Goal: Transaction & Acquisition: Subscribe to service/newsletter

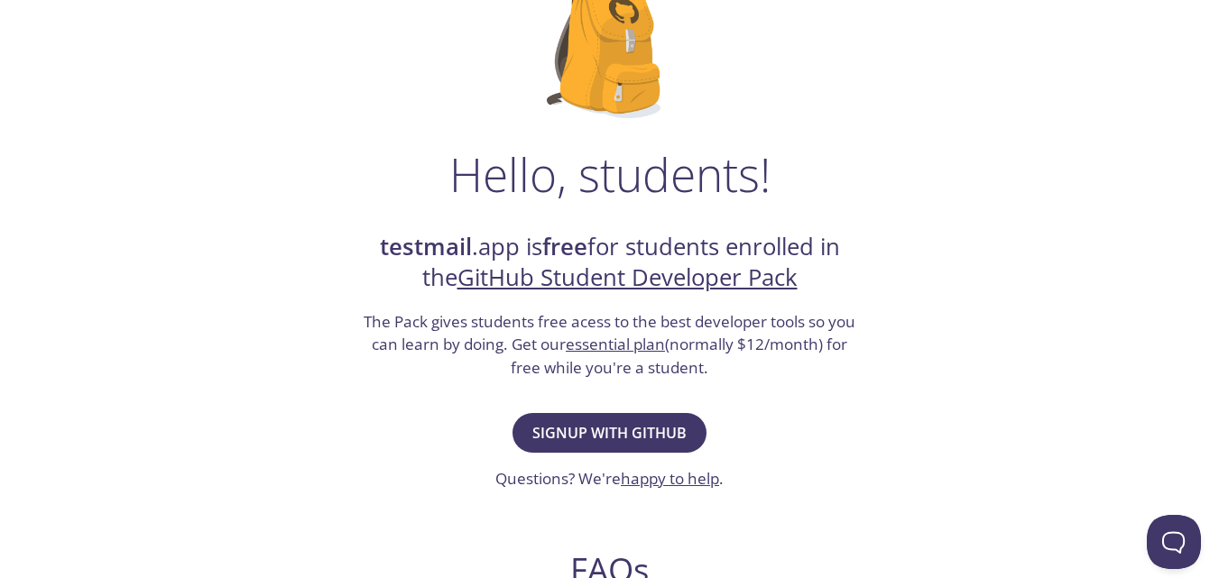
scroll to position [187, 0]
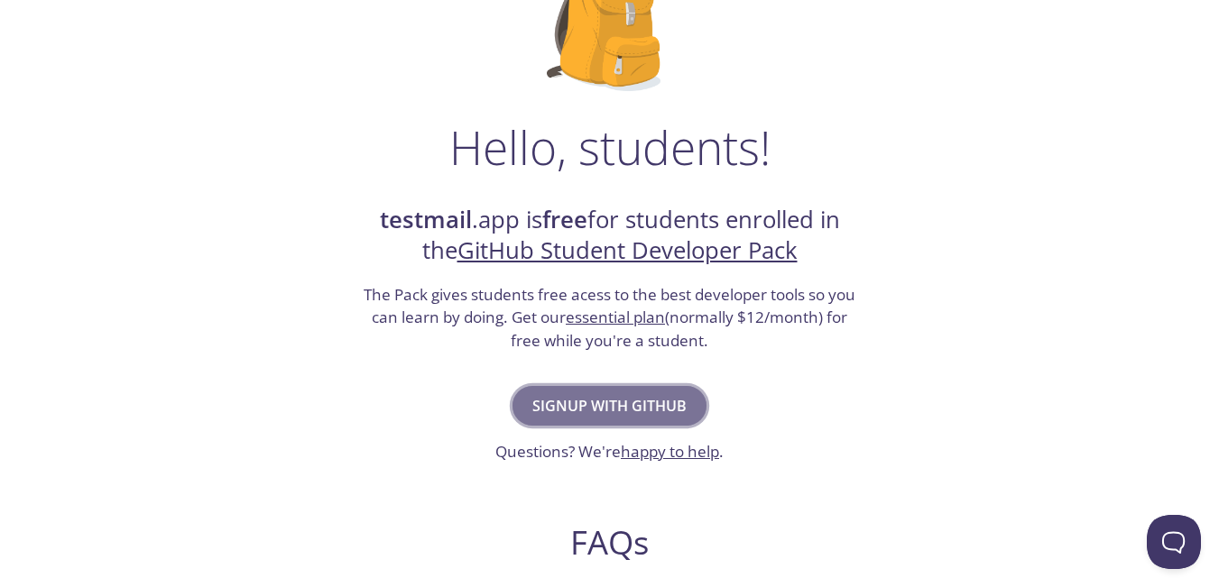
click at [562, 401] on span "Signup with GitHub" at bounding box center [609, 405] width 154 height 25
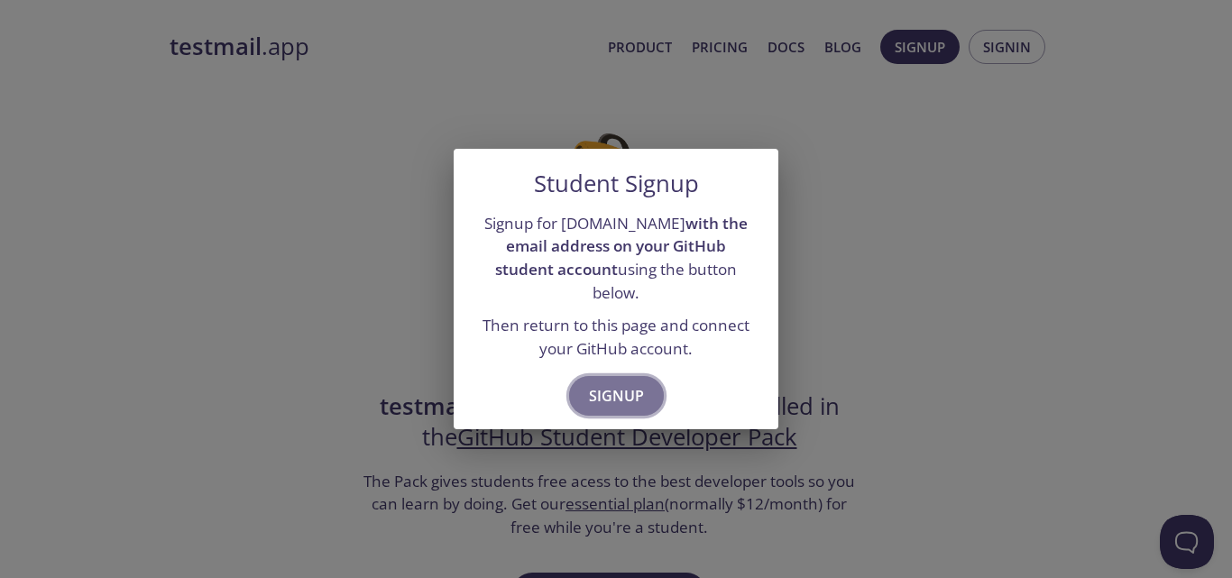
click at [607, 396] on span "Signup" at bounding box center [616, 395] width 55 height 25
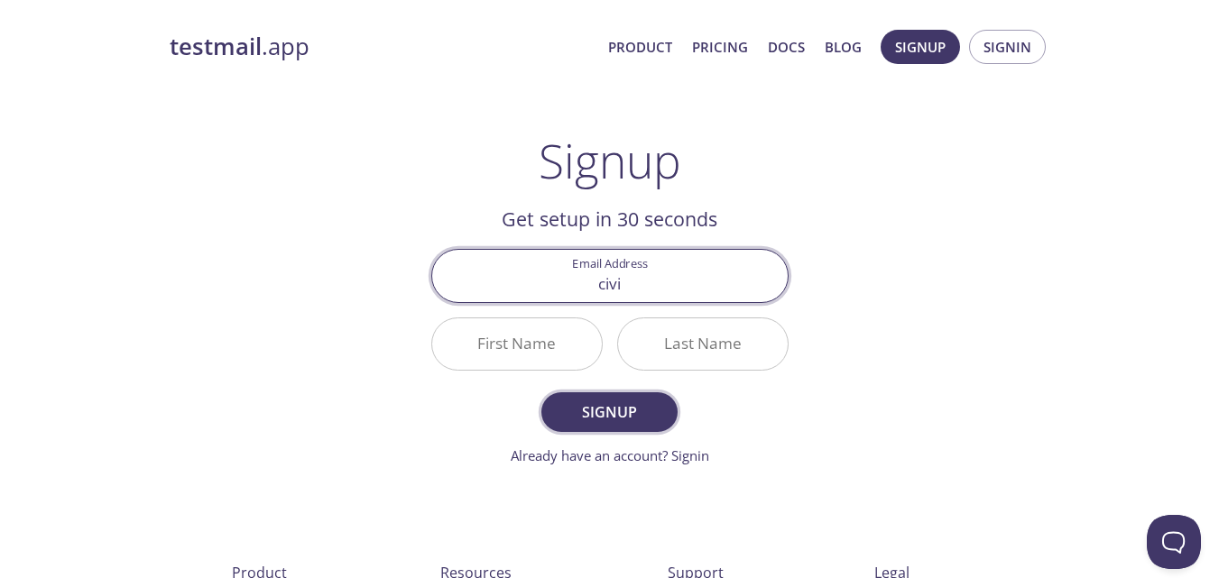
type input "[EMAIL_ADDRESS][DOMAIN_NAME]"
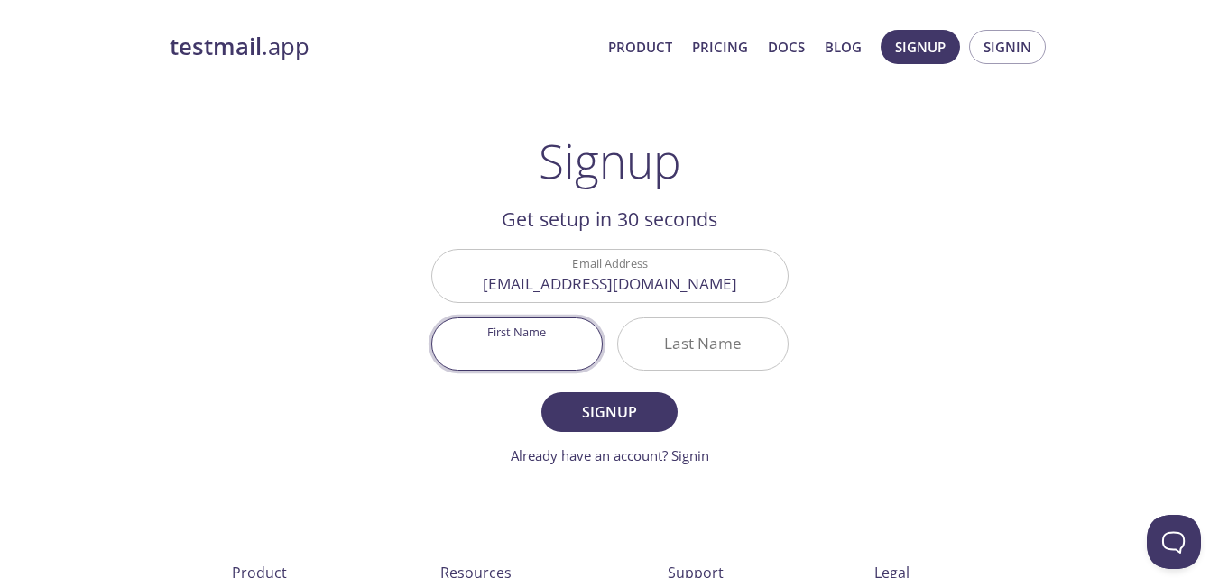
click at [571, 340] on input "First Name" at bounding box center [517, 343] width 170 height 51
type input "N"
type input "Civil"
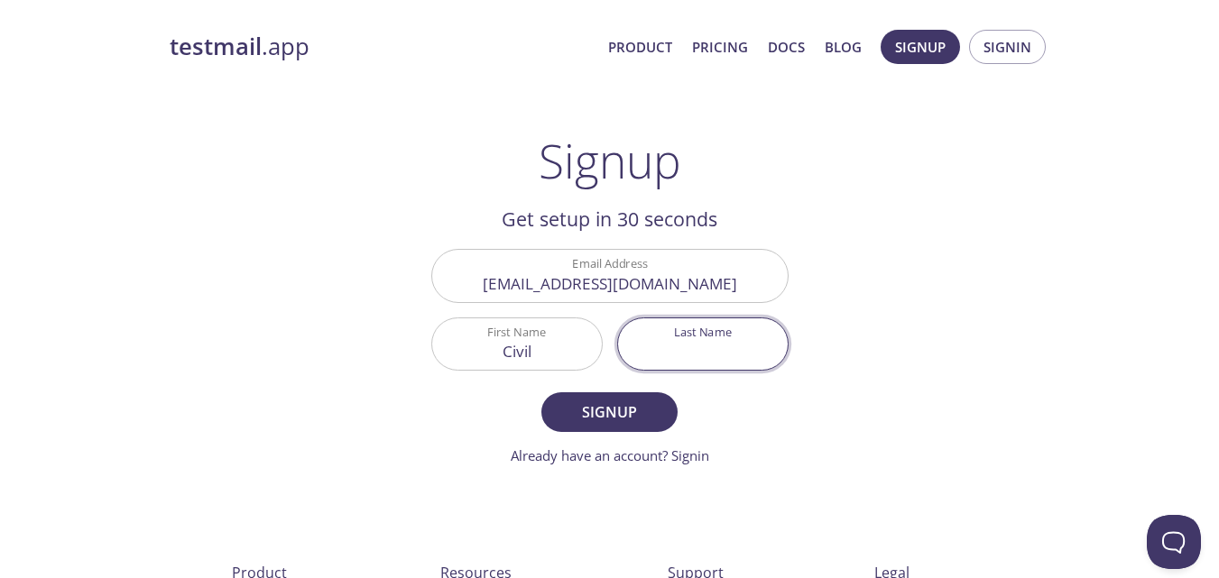
click at [675, 345] on input "Last Name" at bounding box center [703, 343] width 170 height 51
type input "AtHand"
click at [643, 417] on span "Signup" at bounding box center [609, 412] width 96 height 25
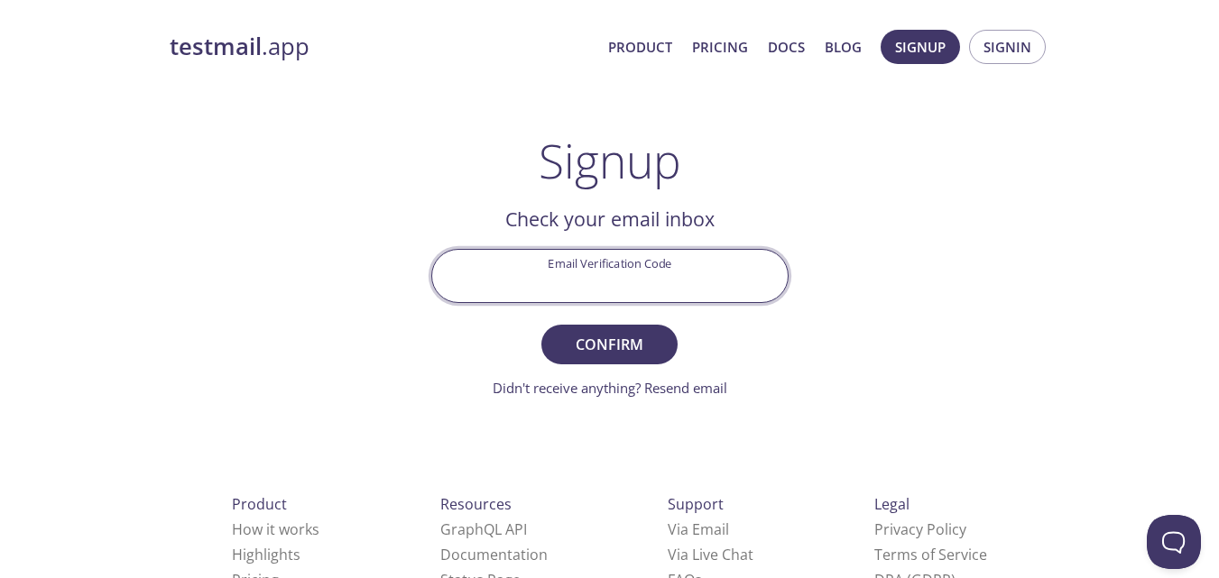
click at [614, 260] on input "Email Verification Code" at bounding box center [609, 275] width 355 height 51
paste input "7ZKT727"
type input "7ZKT727"
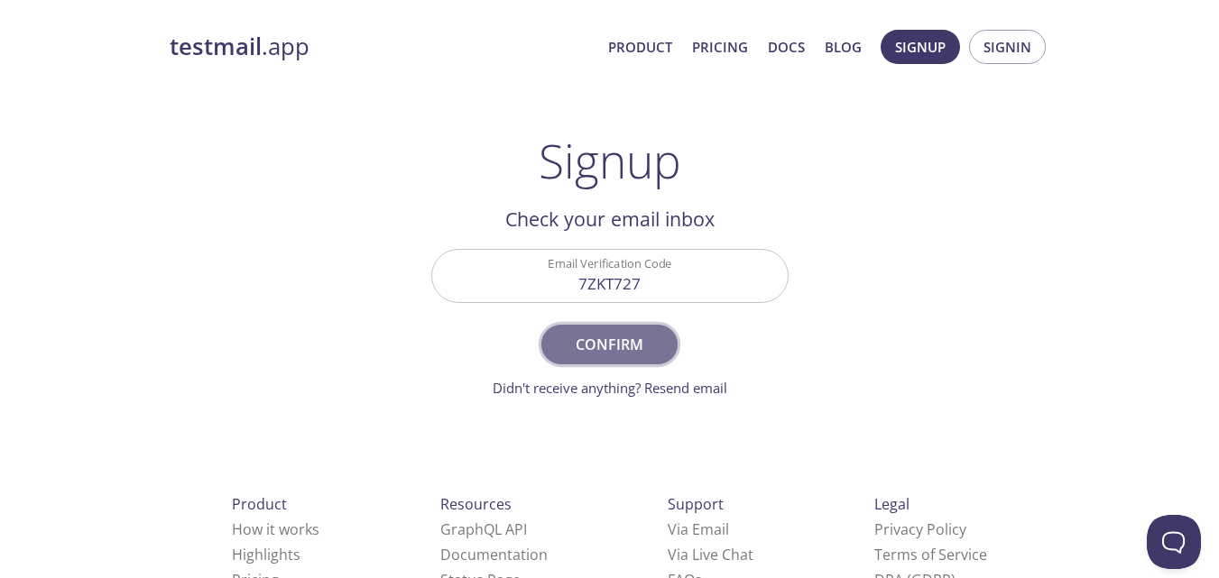
click at [628, 345] on span "Confirm" at bounding box center [609, 344] width 96 height 25
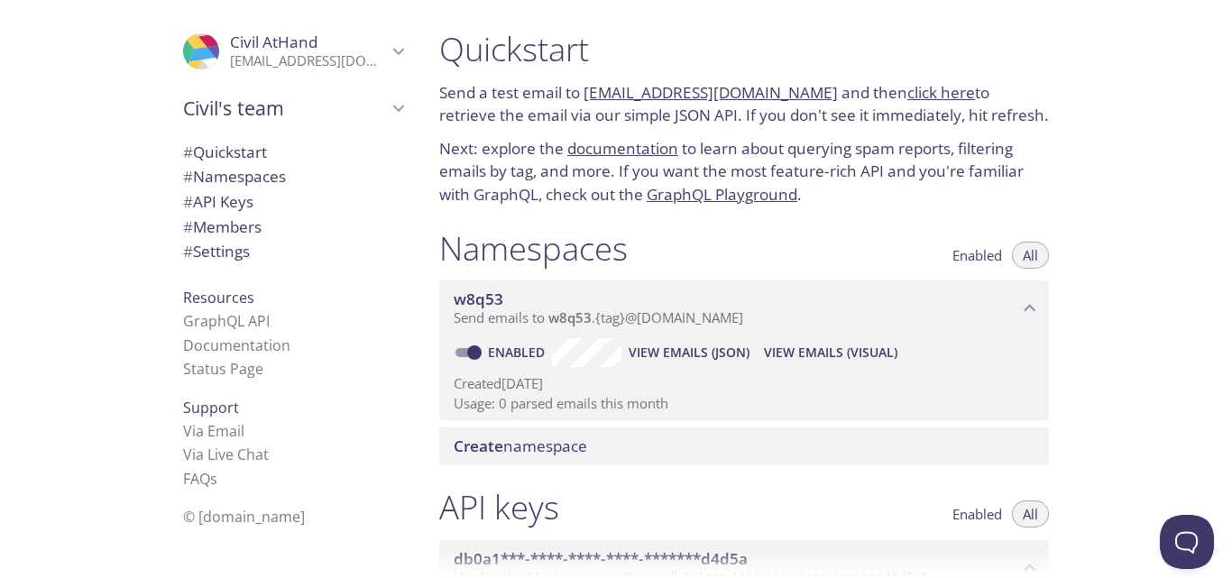
click at [802, 345] on span "View Emails (Visual)" at bounding box center [831, 353] width 134 height 22
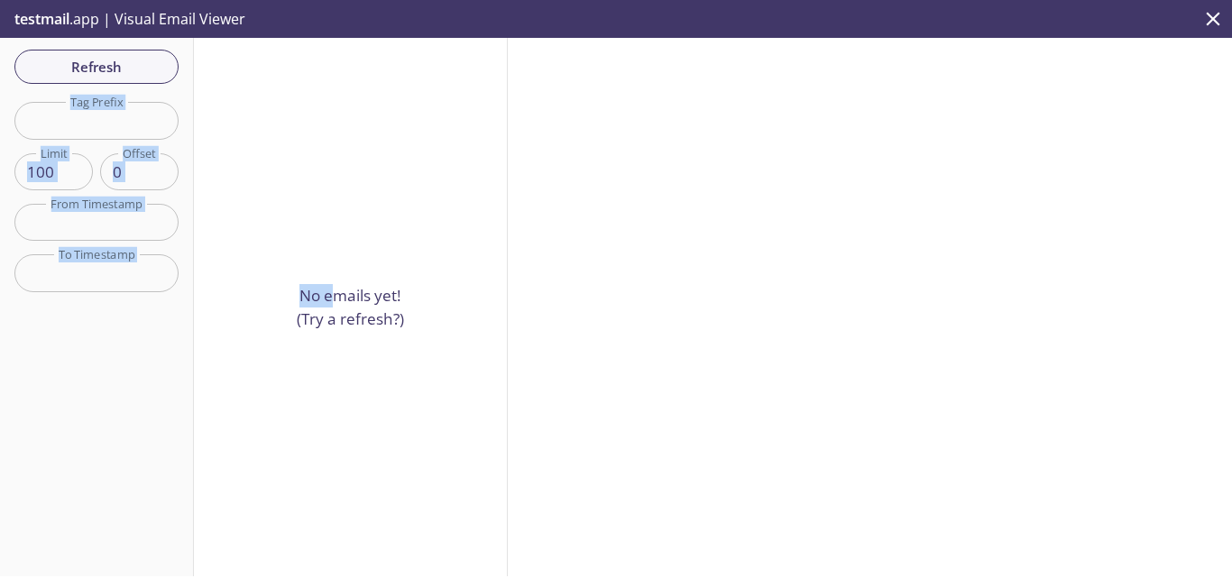
drag, startPoint x: 328, startPoint y: 277, endPoint x: 693, endPoint y: -55, distance: 492.9
click at [693, 0] on html ".cls-1 { fill: #6d5ca8; } .cls-2 { fill: #3fc191; } .cls-3 { fill: #3b4752; } .…" at bounding box center [616, 289] width 1232 height 578
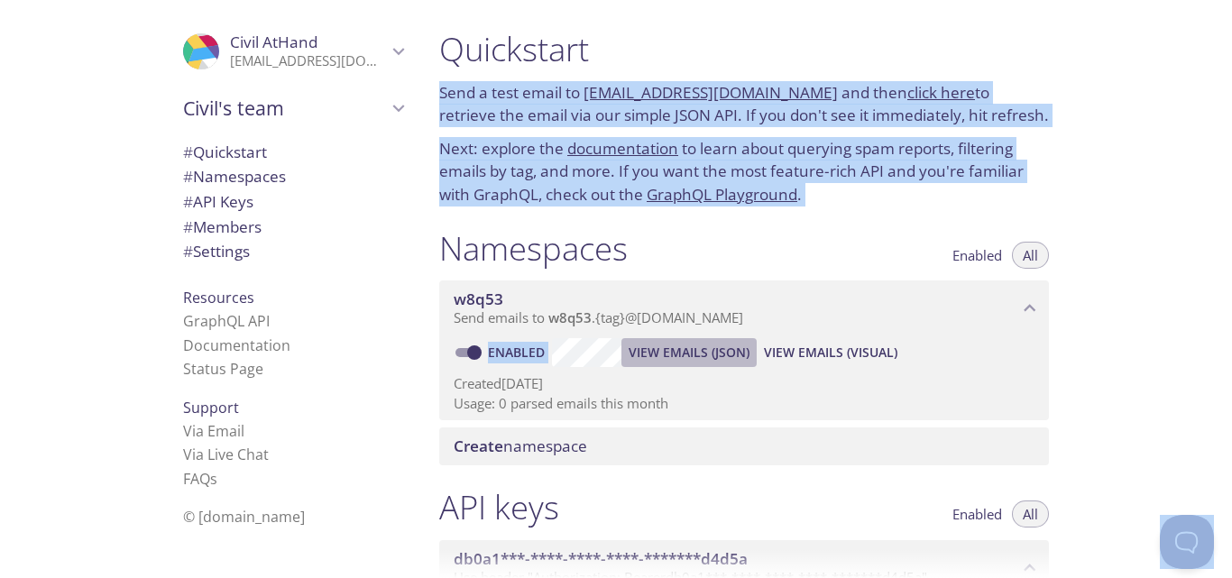
click at [674, 345] on span "View Emails (JSON)" at bounding box center [689, 353] width 121 height 22
click at [811, 349] on span "View Emails (Visual)" at bounding box center [831, 353] width 134 height 22
drag, startPoint x: 585, startPoint y: 313, endPoint x: 751, endPoint y: -59, distance: 407.0
click at [617, 262] on h1 "Namespaces" at bounding box center [533, 248] width 189 height 41
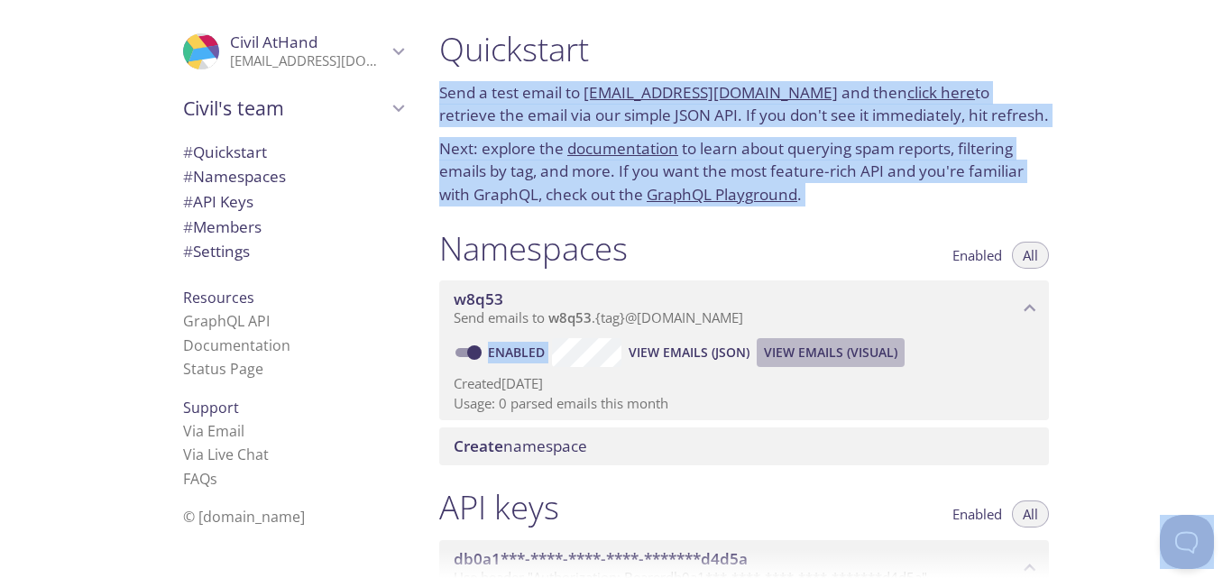
click at [794, 352] on span "View Emails (Visual)" at bounding box center [831, 353] width 134 height 22
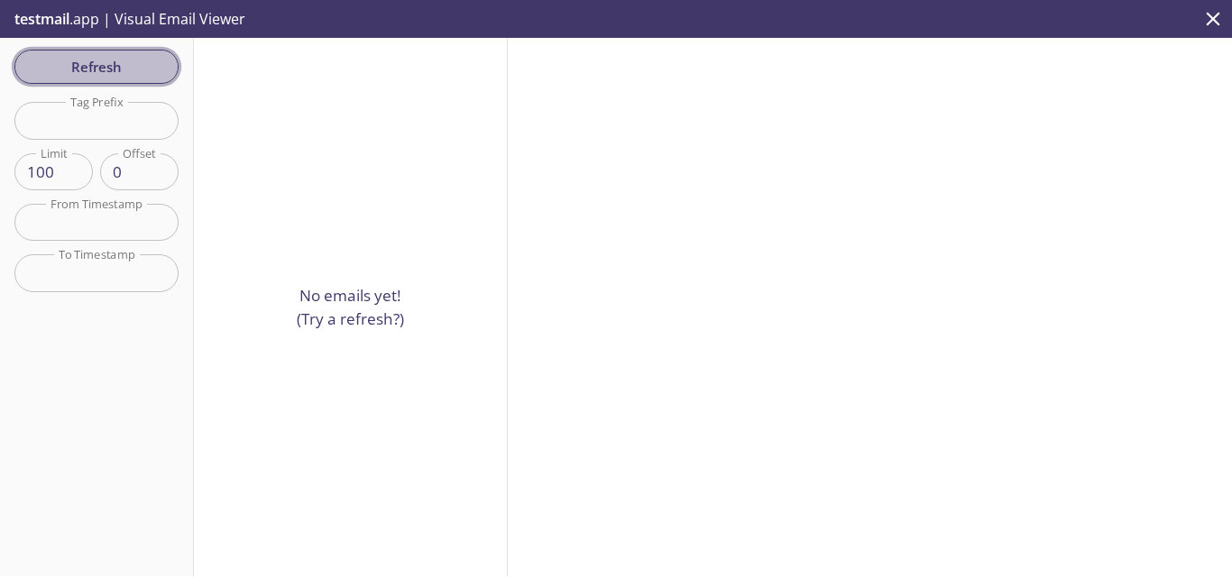
click at [127, 68] on span "Refresh" at bounding box center [96, 66] width 135 height 23
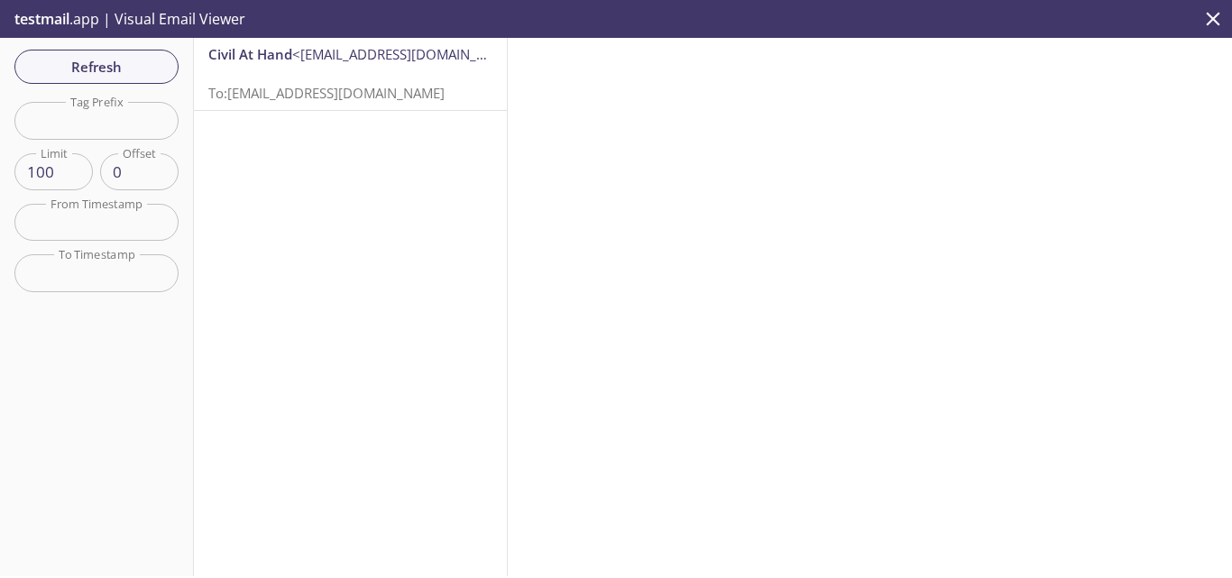
click at [268, 89] on span "To: [EMAIL_ADDRESS][DOMAIN_NAME]" at bounding box center [326, 93] width 236 height 18
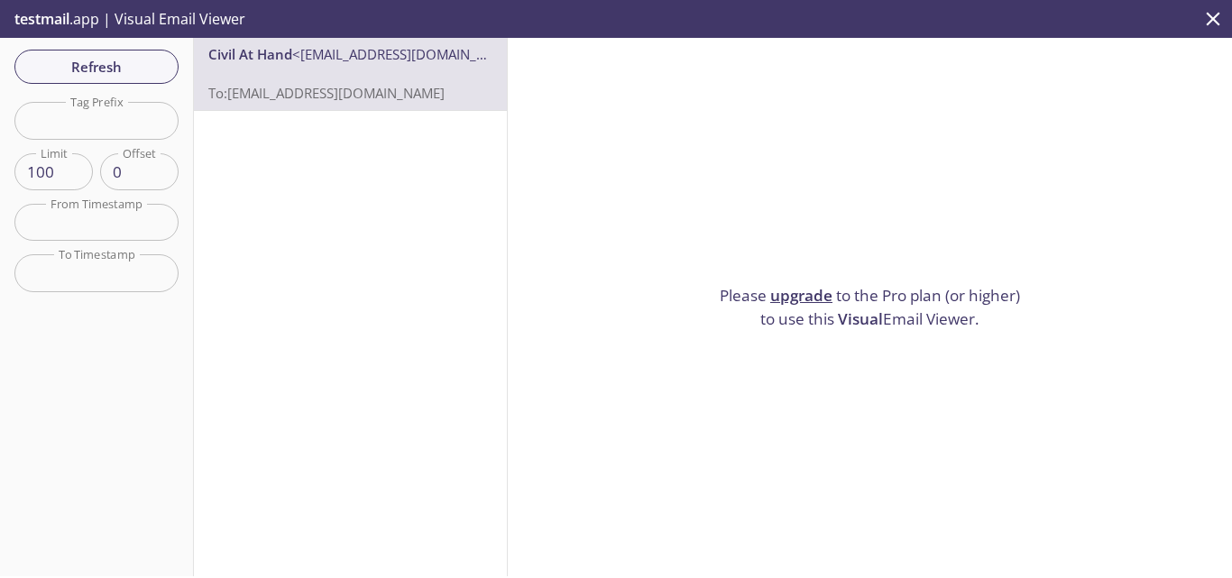
click at [318, 180] on div "Civil At Hand <[EMAIL_ADDRESS][DOMAIN_NAME]> To: [DOMAIN_NAME][EMAIL_ADDRESS][D…" at bounding box center [351, 307] width 314 height 539
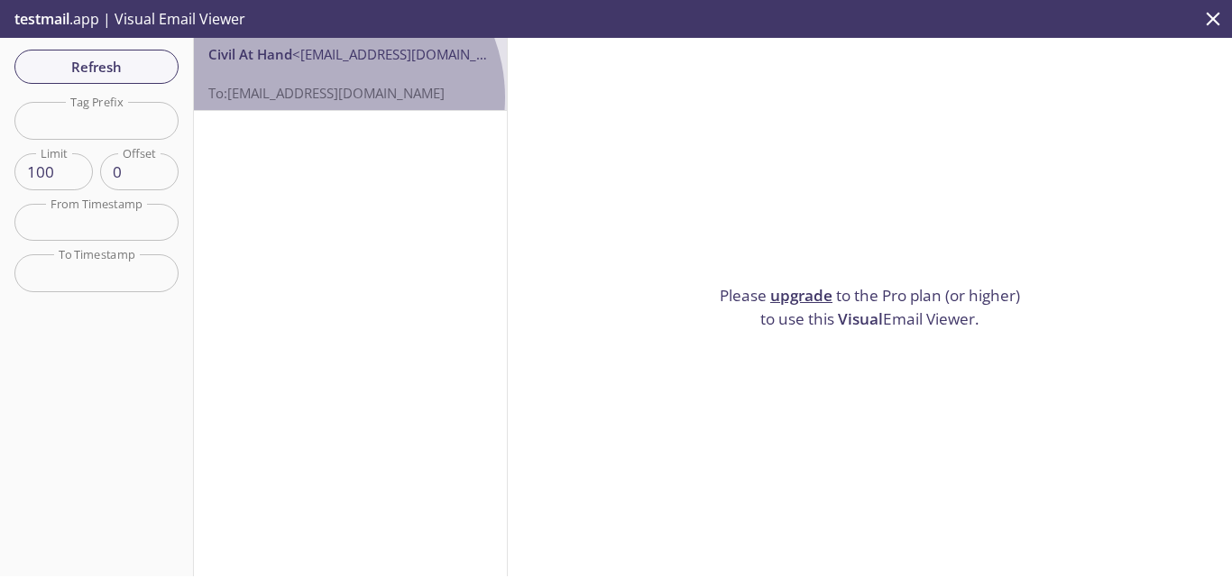
click at [334, 97] on span "To: [EMAIL_ADDRESS][DOMAIN_NAME]" at bounding box center [326, 93] width 236 height 18
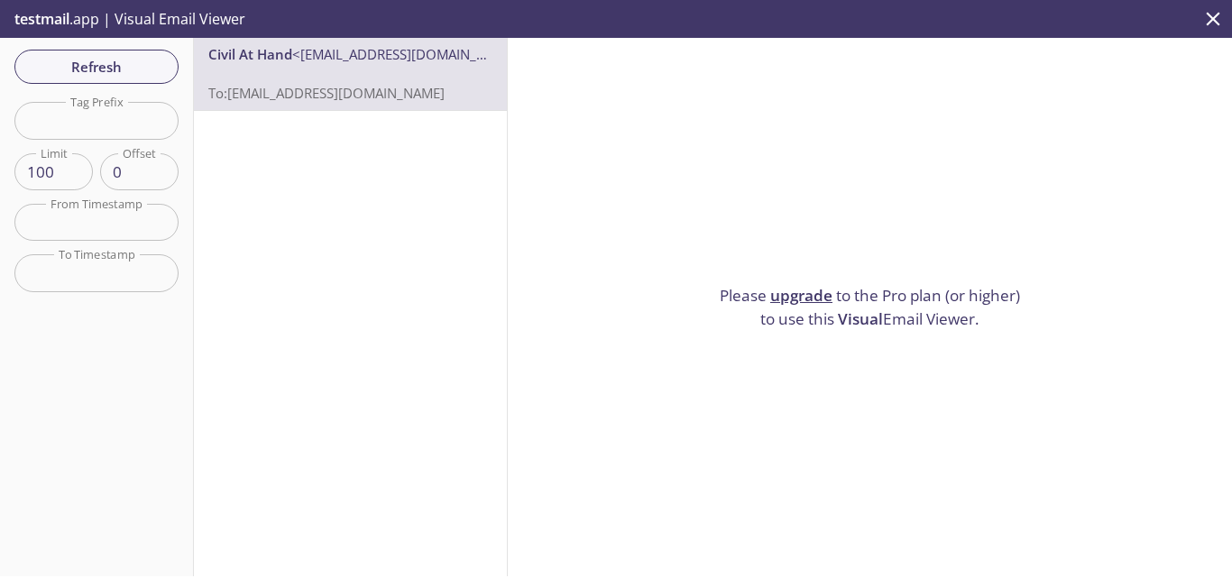
click at [806, 290] on link "upgrade" at bounding box center [801, 295] width 62 height 21
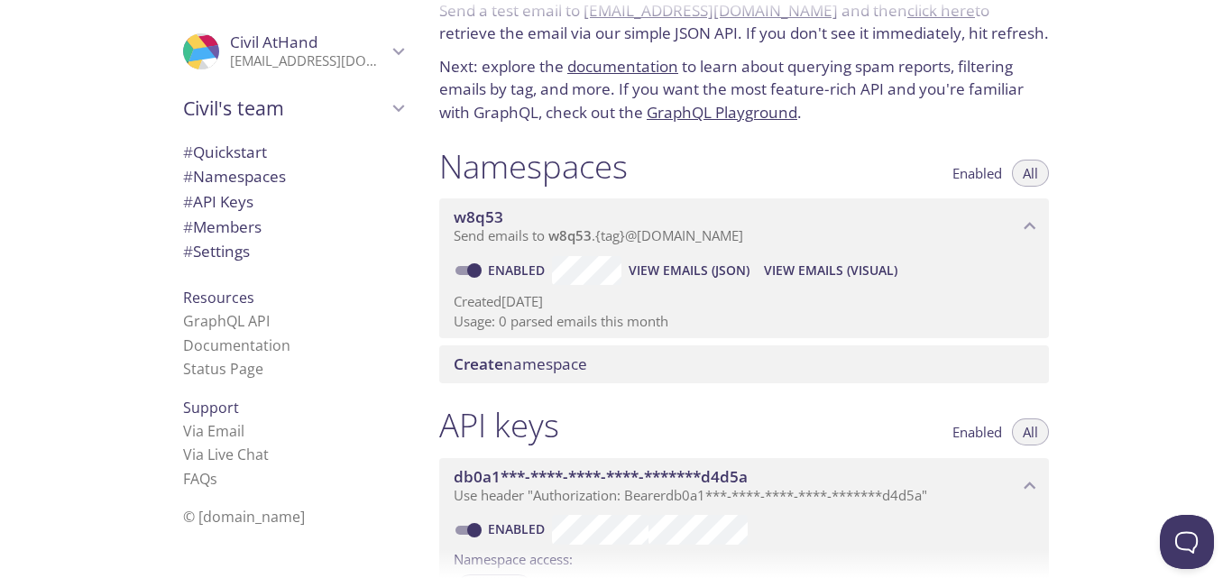
scroll to position [90, 0]
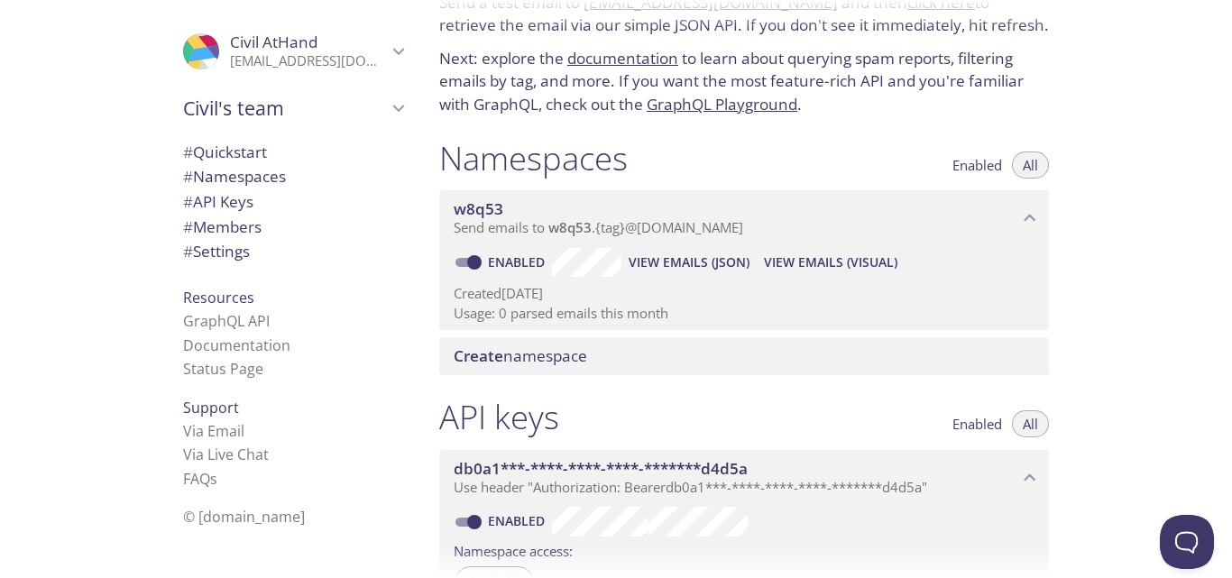
click at [549, 361] on span "Create namespace" at bounding box center [521, 355] width 134 height 21
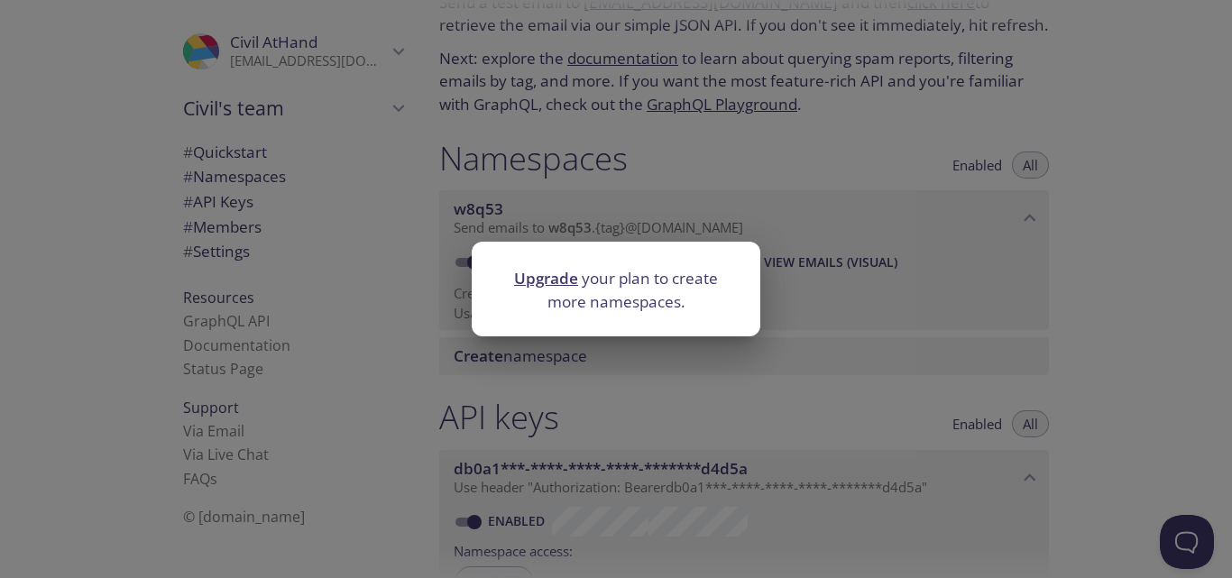
click at [562, 362] on div "Upgrade your plan to create more namespaces." at bounding box center [616, 289] width 1232 height 578
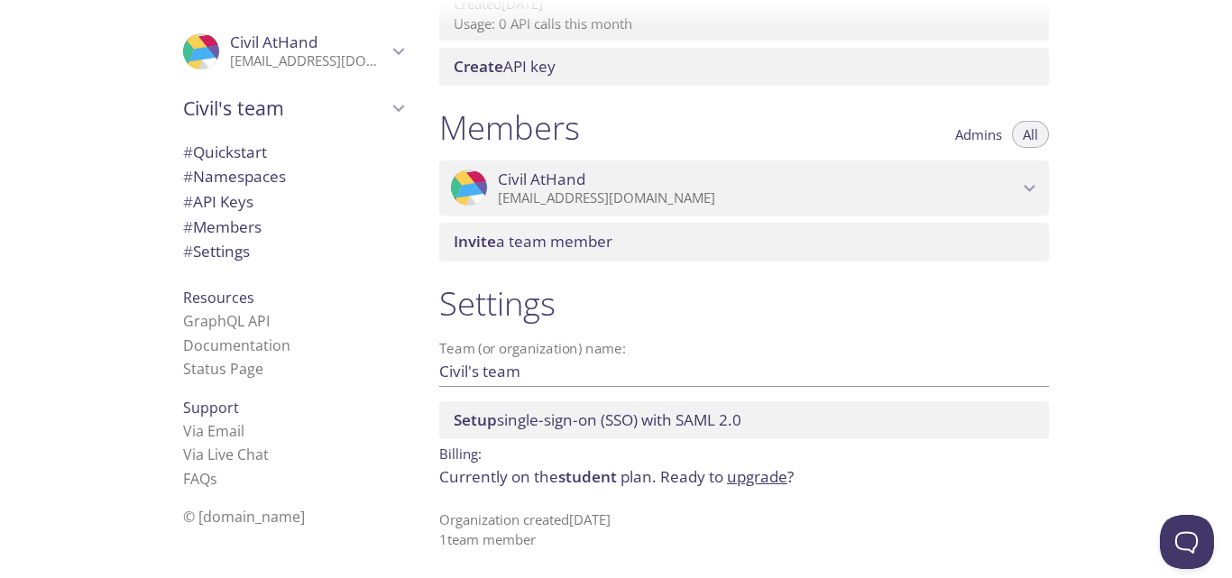
scroll to position [0, 0]
